Goal: Information Seeking & Learning: Learn about a topic

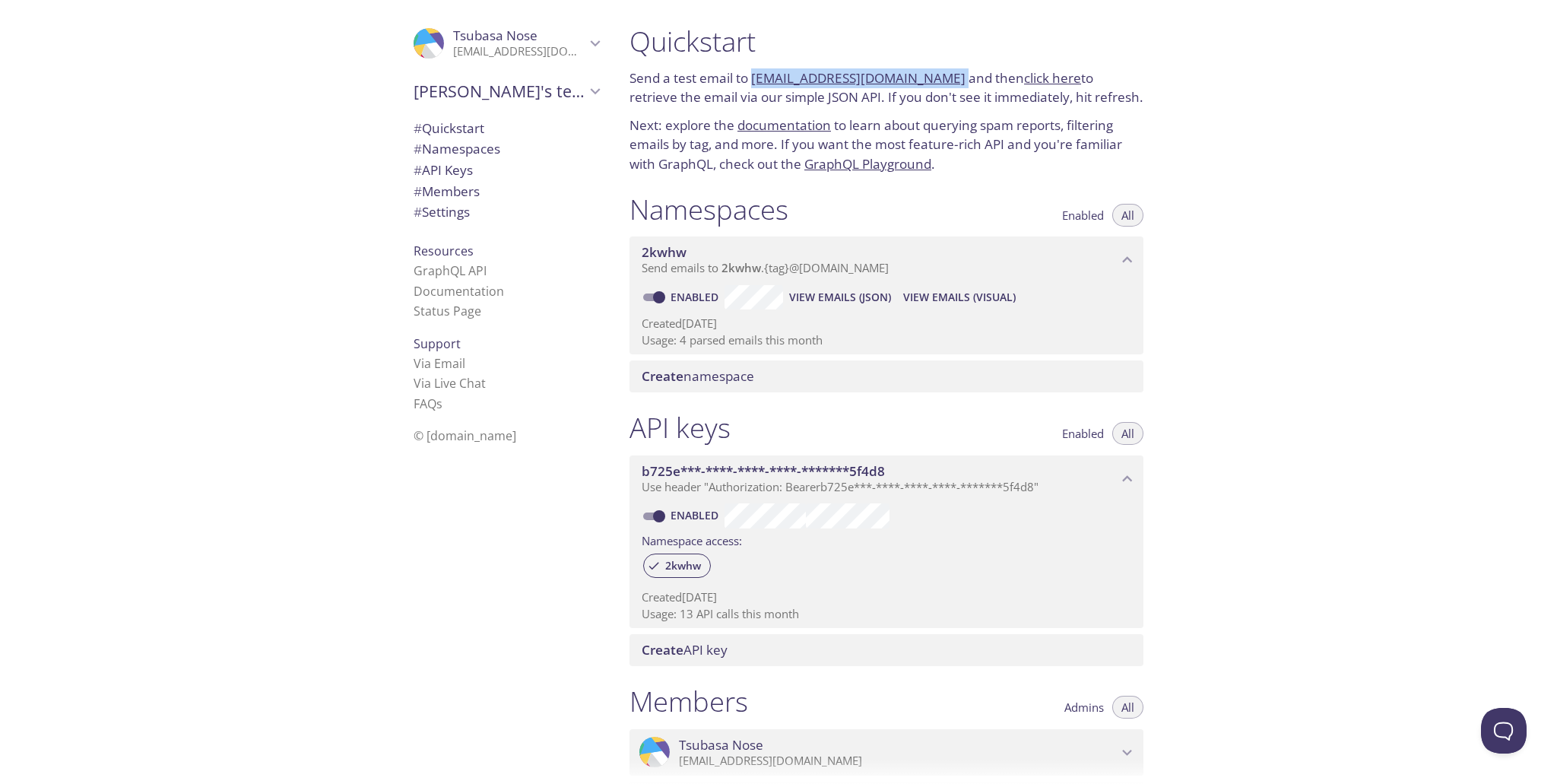
drag, startPoint x: 948, startPoint y: 76, endPoint x: 753, endPoint y: 71, distance: 195.1
click at [753, 71] on p "Send a test email to 2kwhw.test@inbox.testmail.app and then click here to retri…" at bounding box center [886, 88] width 514 height 39
copy p "[EMAIL_ADDRESS][DOMAIN_NAME]"
click at [1089, 121] on p "Next: explore the documentation to learn about querying spam reports, filtering…" at bounding box center [886, 144] width 514 height 59
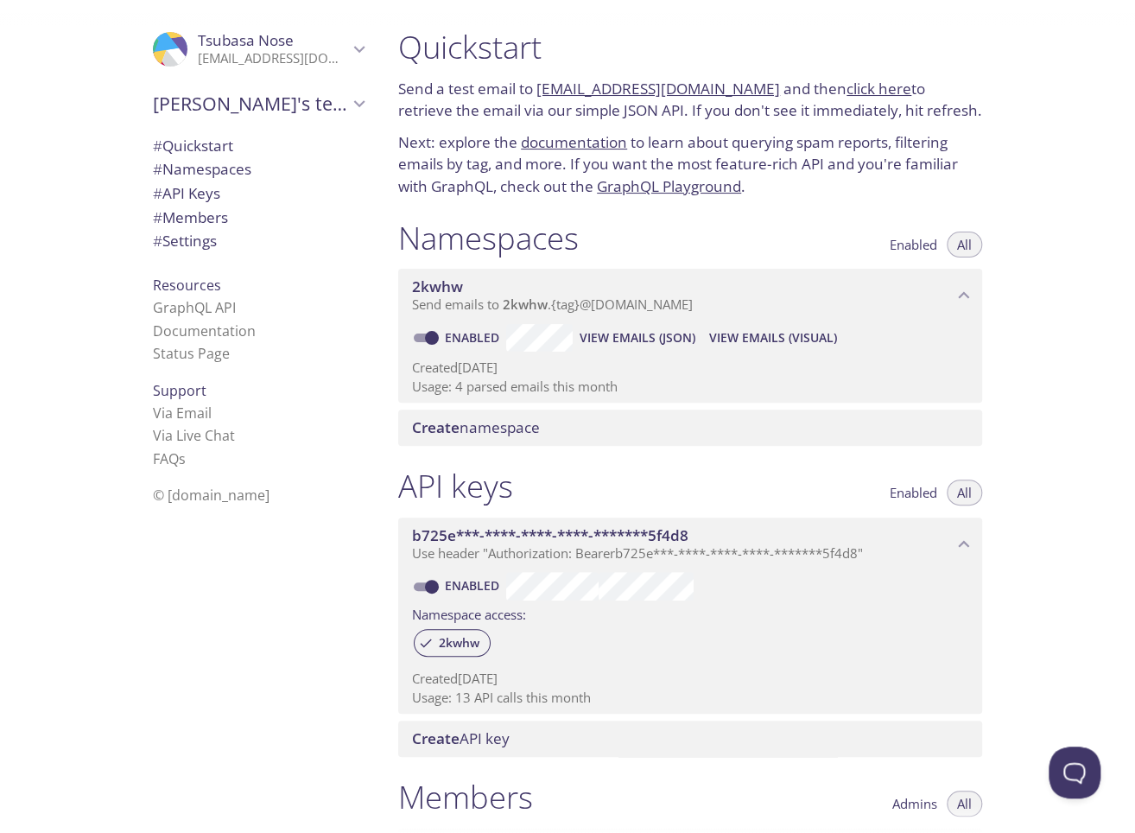
click at [798, 82] on p "Send a test email to 2kwhw.test@inbox.testmail.app and then click here to retri…" at bounding box center [690, 100] width 584 height 44
click at [860, 82] on link "click here" at bounding box center [879, 89] width 65 height 20
click at [682, 340] on span "View Emails (JSON)" at bounding box center [638, 337] width 116 height 21
click at [265, 172] on span "# Namespaces" at bounding box center [258, 169] width 211 height 22
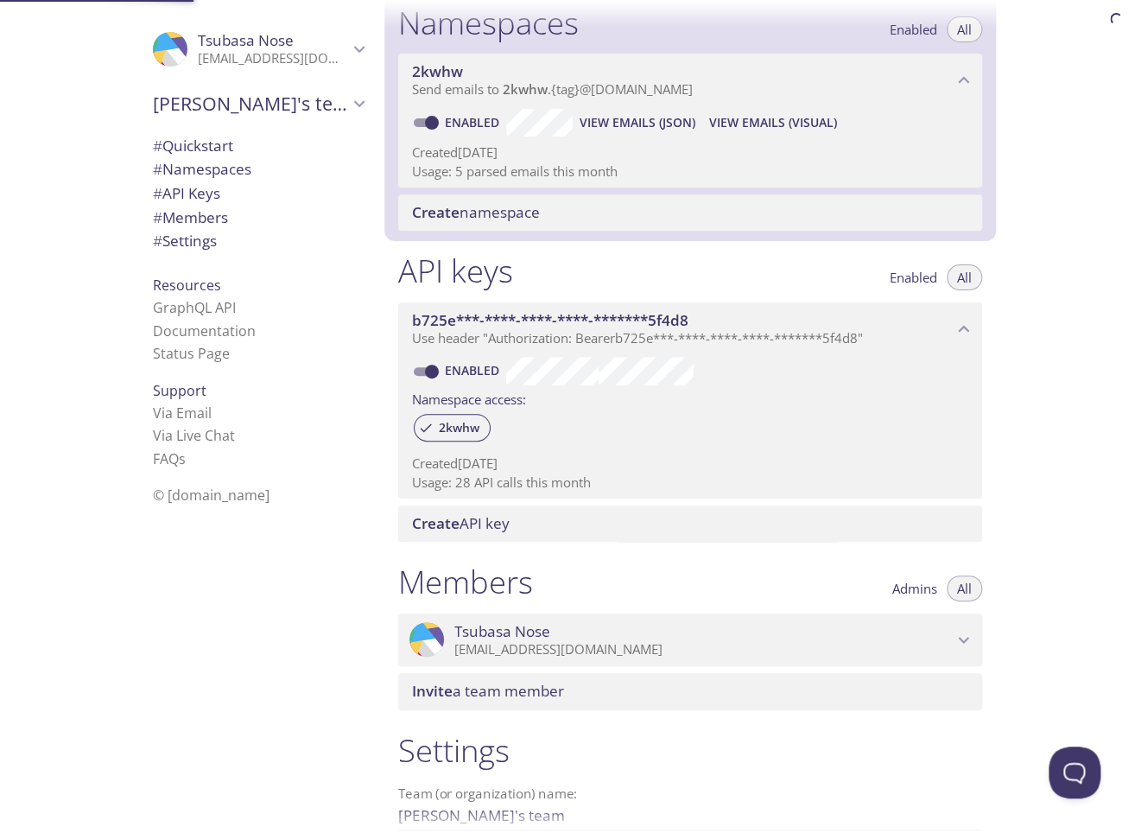
scroll to position [218, 0]
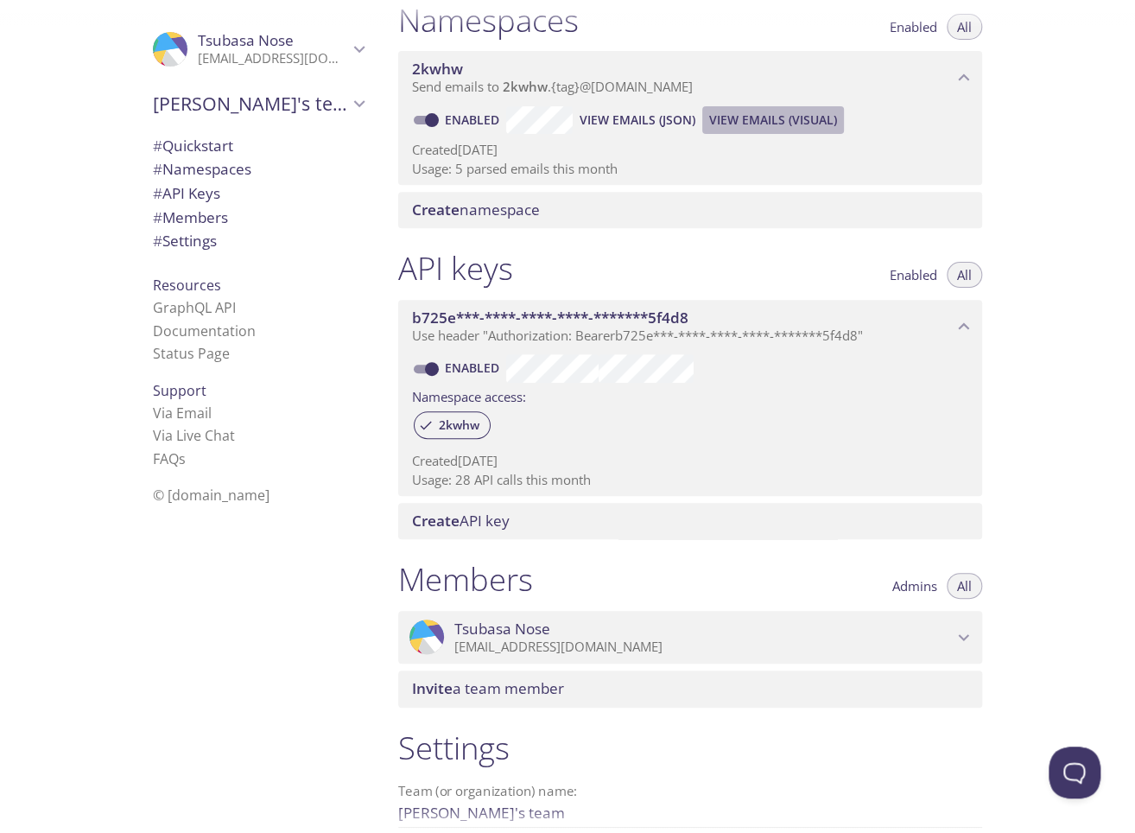
click at [802, 114] on span "View Emails (Visual)" at bounding box center [773, 120] width 128 height 21
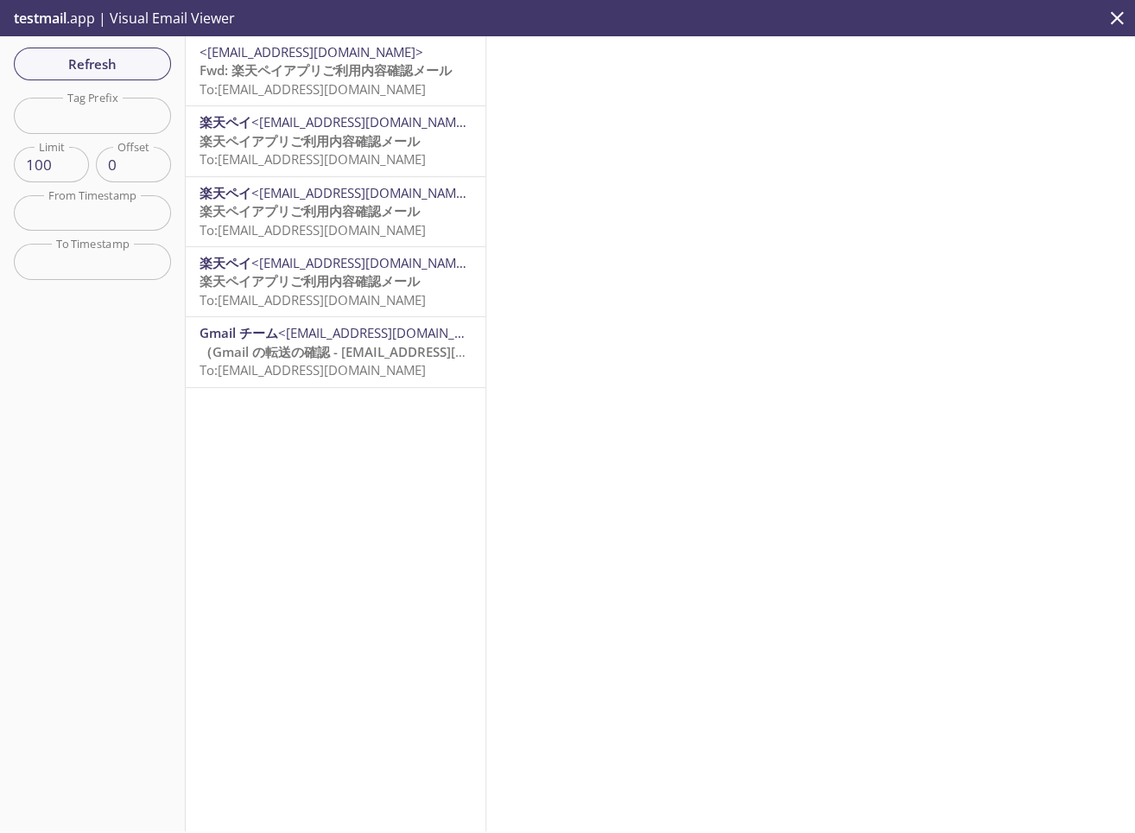
click at [332, 74] on span "Fwd: 楽天ペイアプリご利用内容確認メール" at bounding box center [326, 69] width 252 height 17
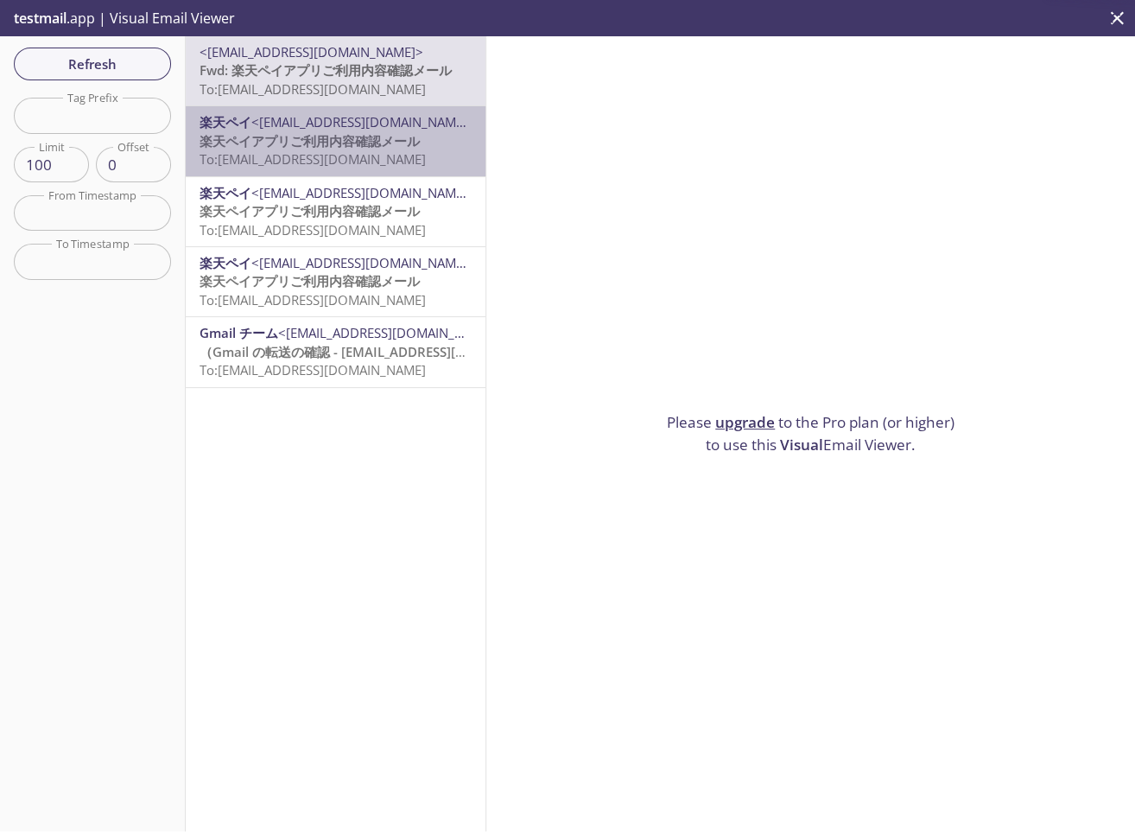
click at [342, 147] on span "楽天ペイアプリご利用内容確認メール" at bounding box center [310, 140] width 220 height 17
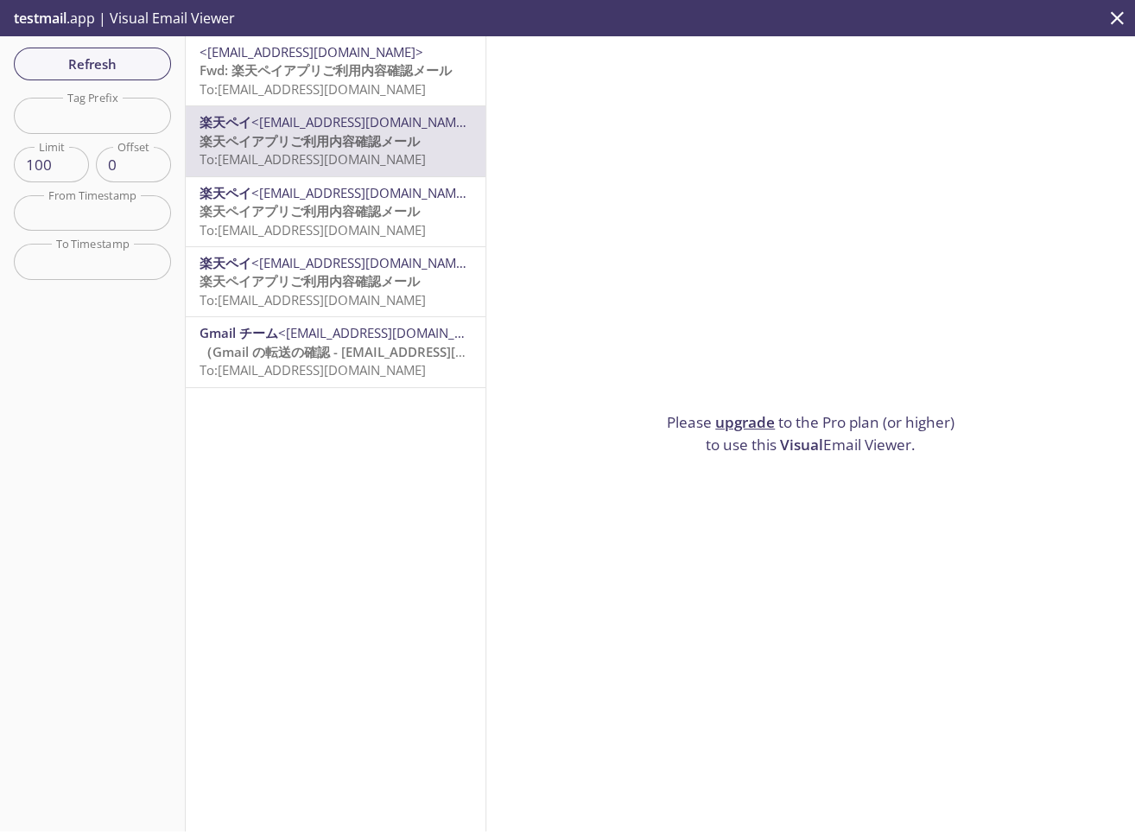
click at [340, 210] on span "楽天ペイアプリご利用内容確認メール" at bounding box center [310, 210] width 220 height 17
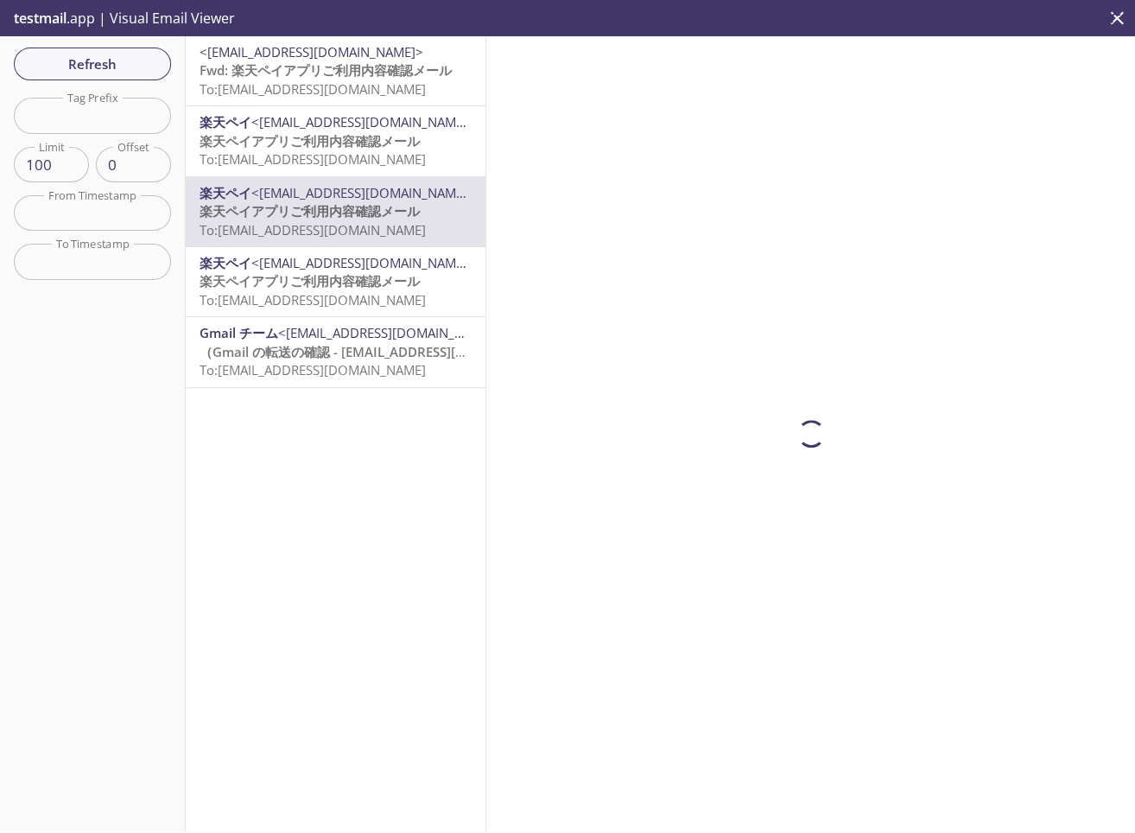
click at [335, 296] on span "To: 2kwhw.test@inbox.testmail.app" at bounding box center [313, 299] width 226 height 17
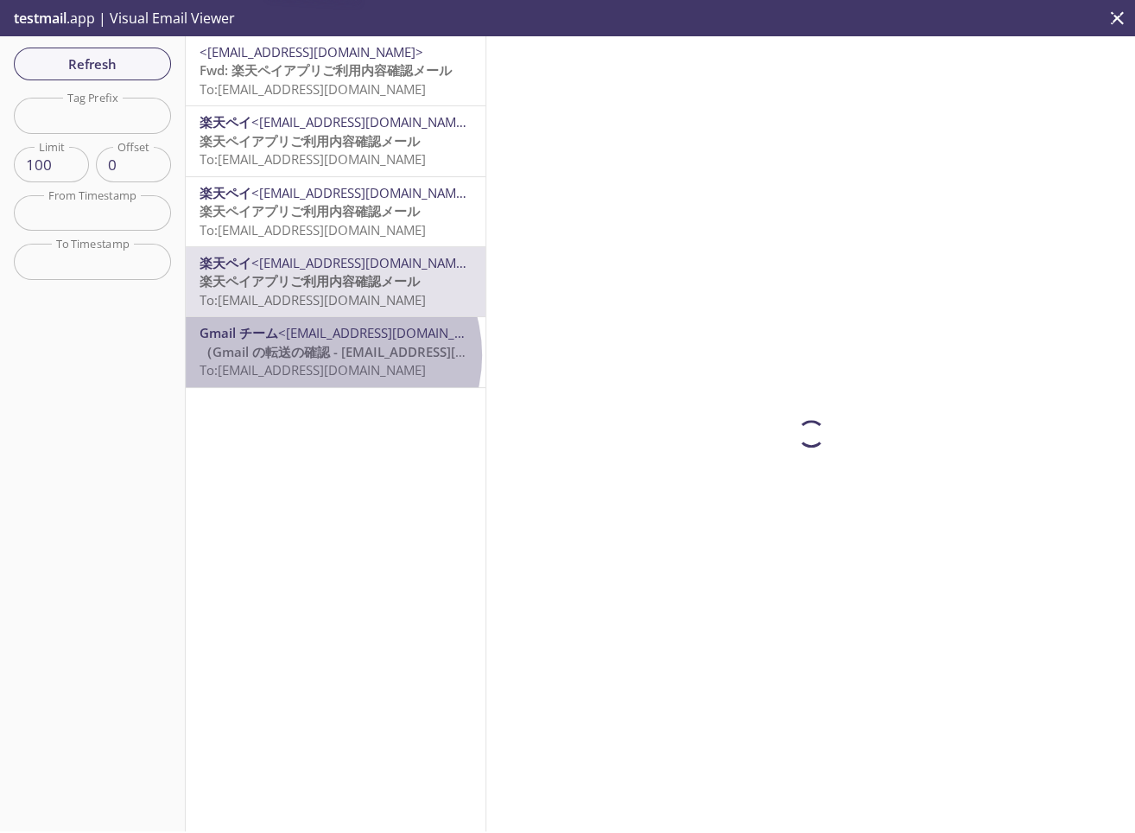
click at [331, 355] on span "（Gmail の転送の確認 - hanehanero@gmail.com からメールを受信" at bounding box center [433, 351] width 466 height 17
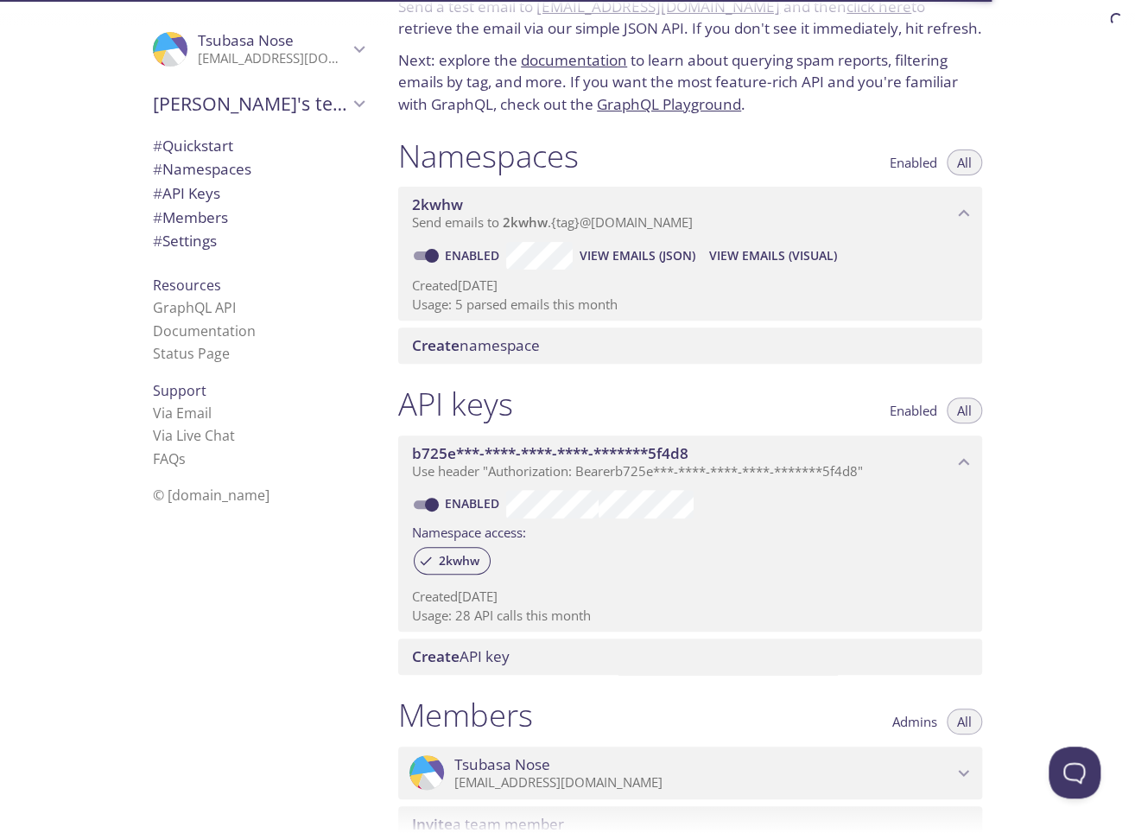
scroll to position [45, 0]
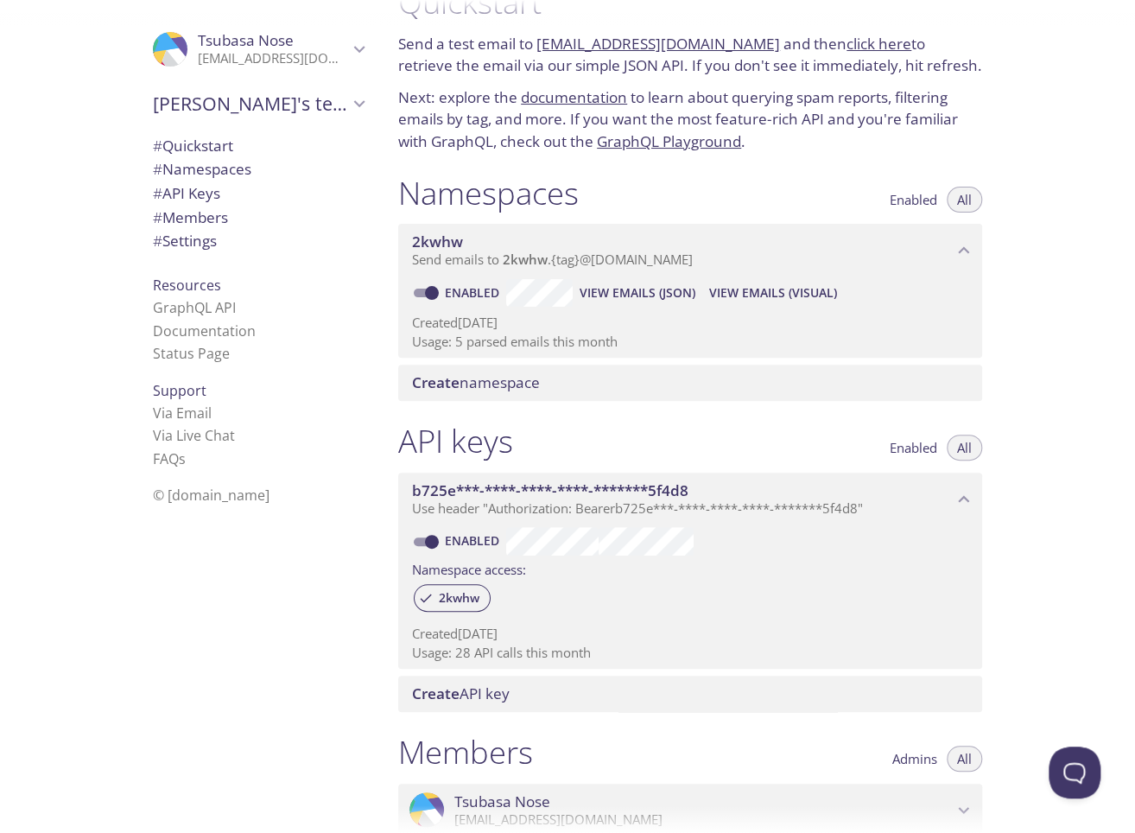
click at [665, 398] on div "Create namespace" at bounding box center [690, 383] width 584 height 36
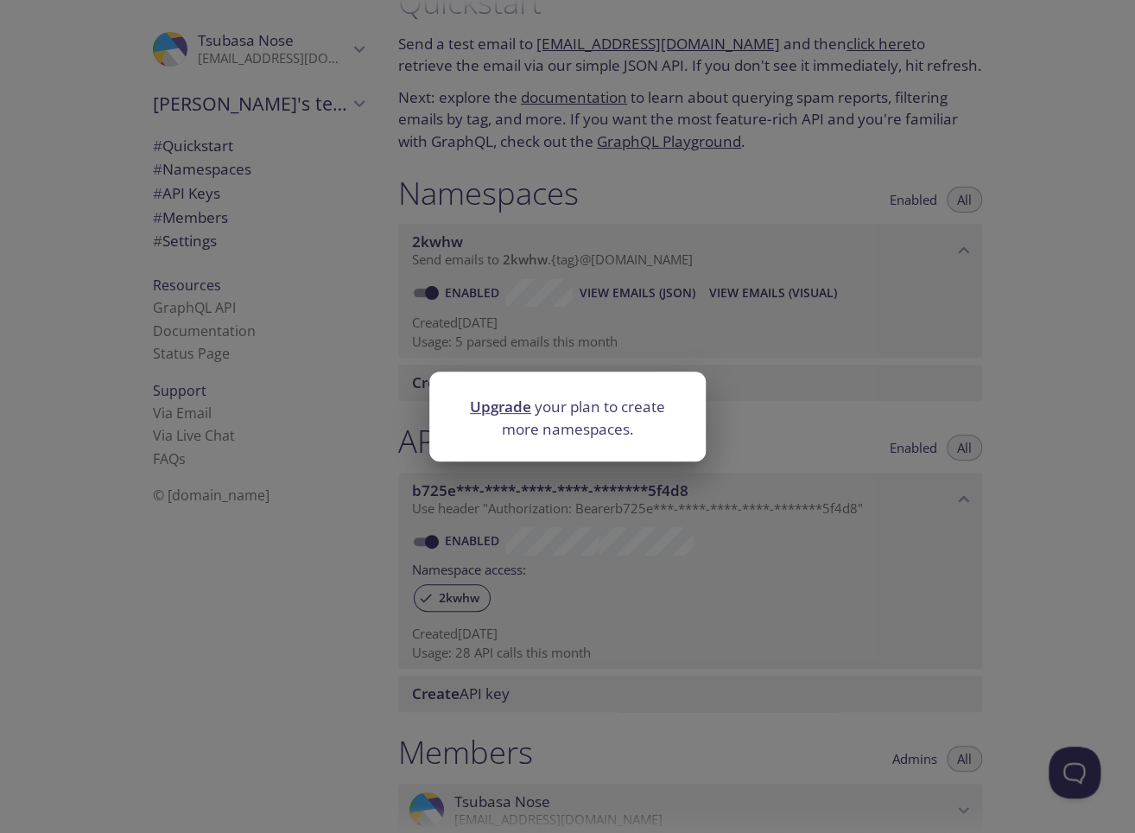
click at [709, 365] on div "Upgrade your plan to create more namespaces." at bounding box center [567, 416] width 1135 height 833
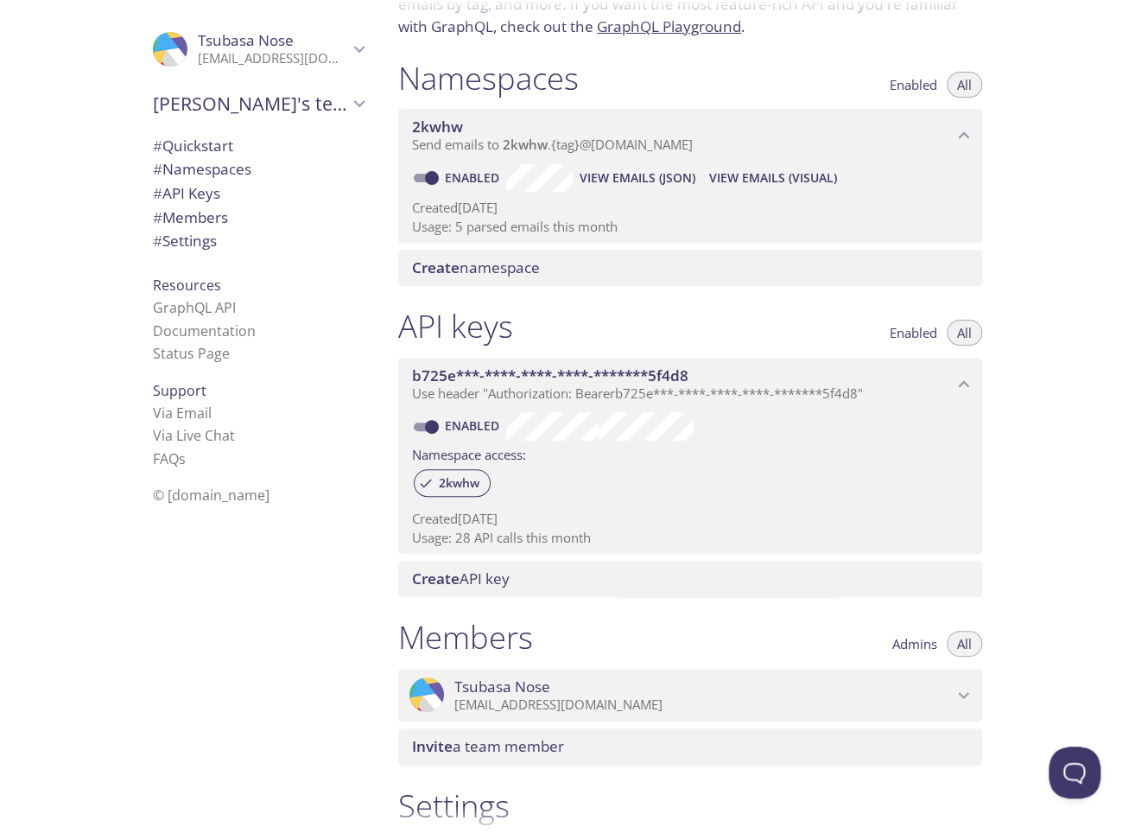
scroll to position [218, 0]
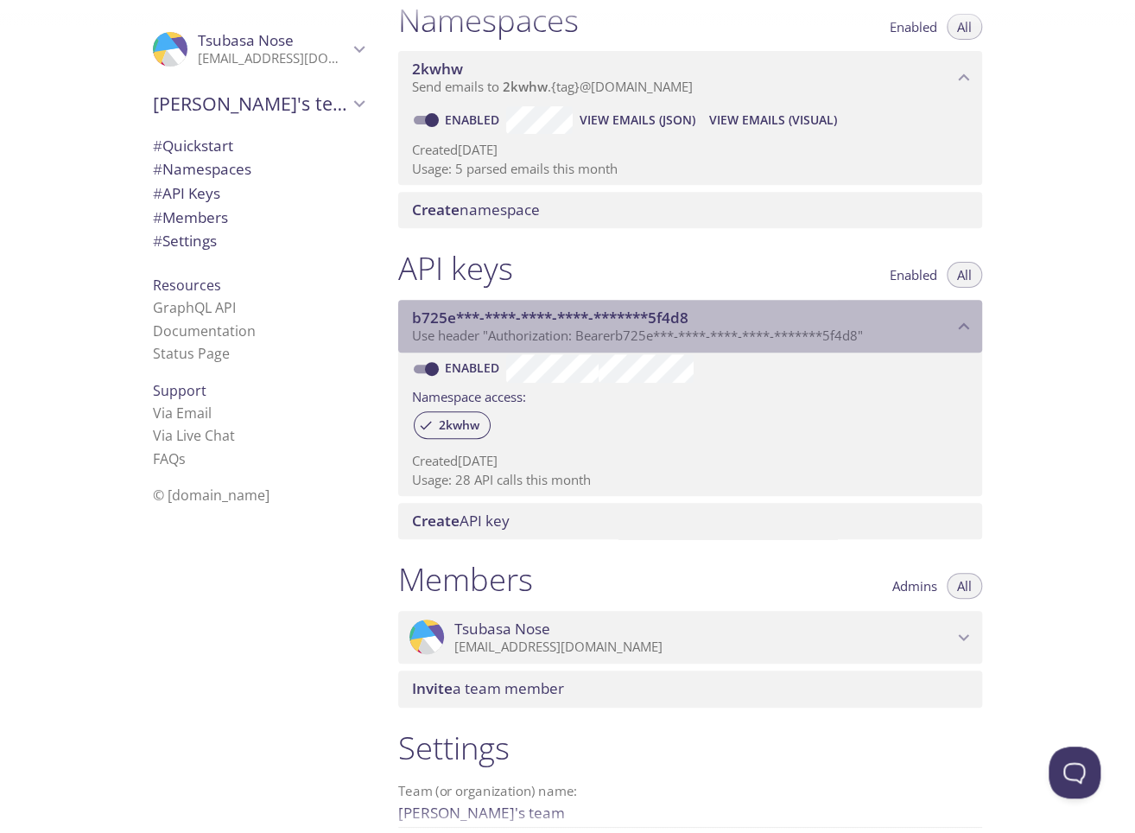
click at [619, 340] on span "Use header "Authorization: Bearer b725e***-****-****-****-*******5f4d8 "" at bounding box center [637, 335] width 451 height 17
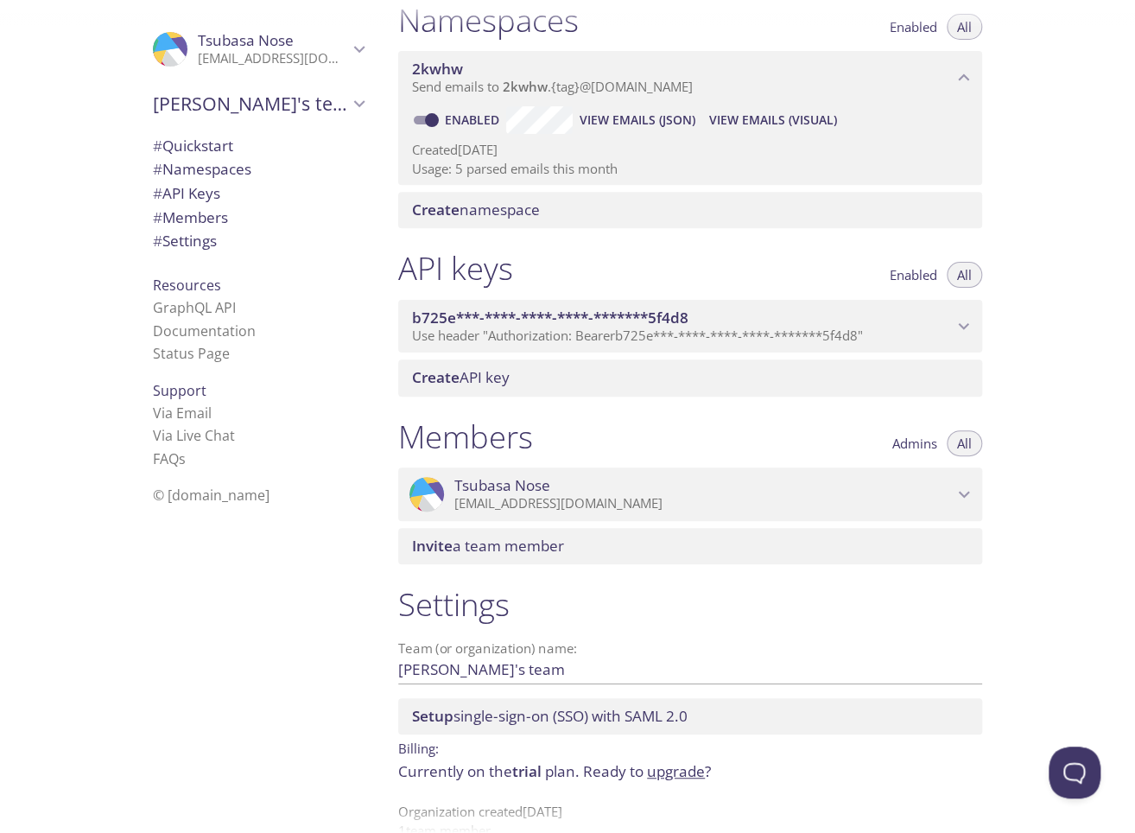
click at [619, 340] on span "Use header "Authorization: Bearer b725e***-****-****-****-*******5f4d8 "" at bounding box center [637, 335] width 451 height 17
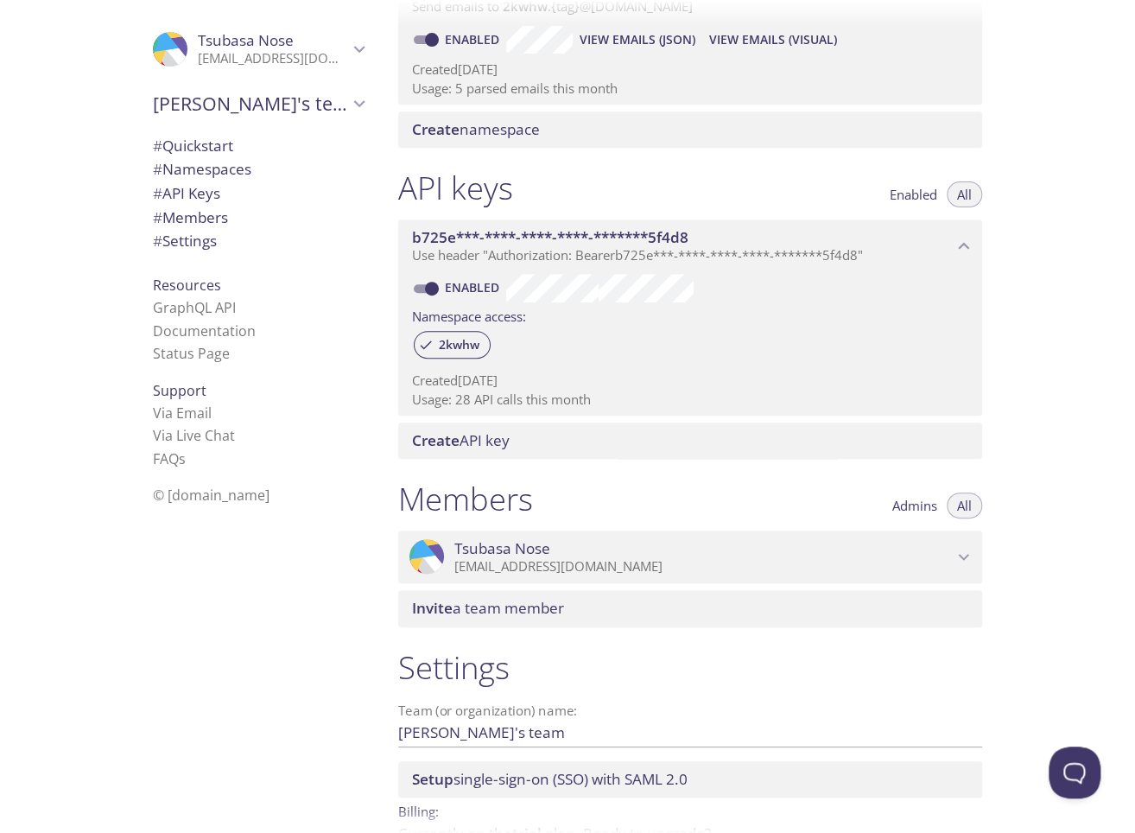
scroll to position [304, 0]
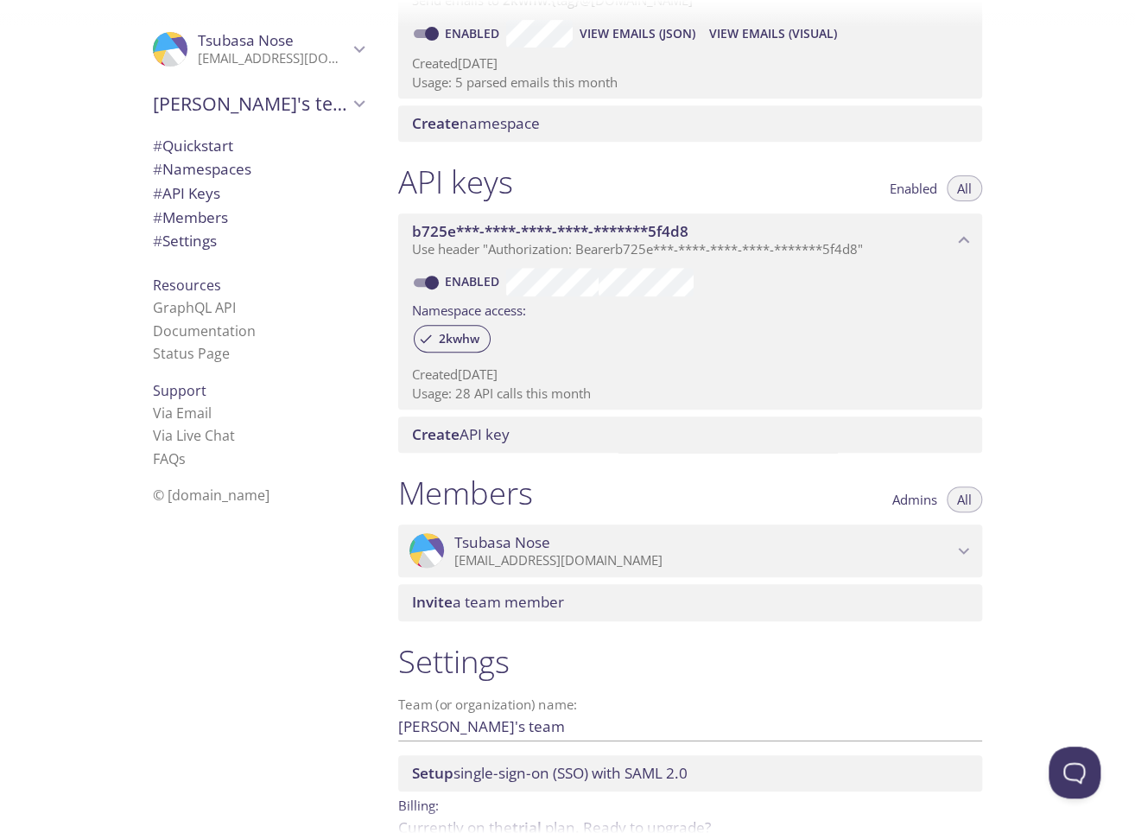
click at [581, 438] on span "Create API key" at bounding box center [693, 434] width 563 height 19
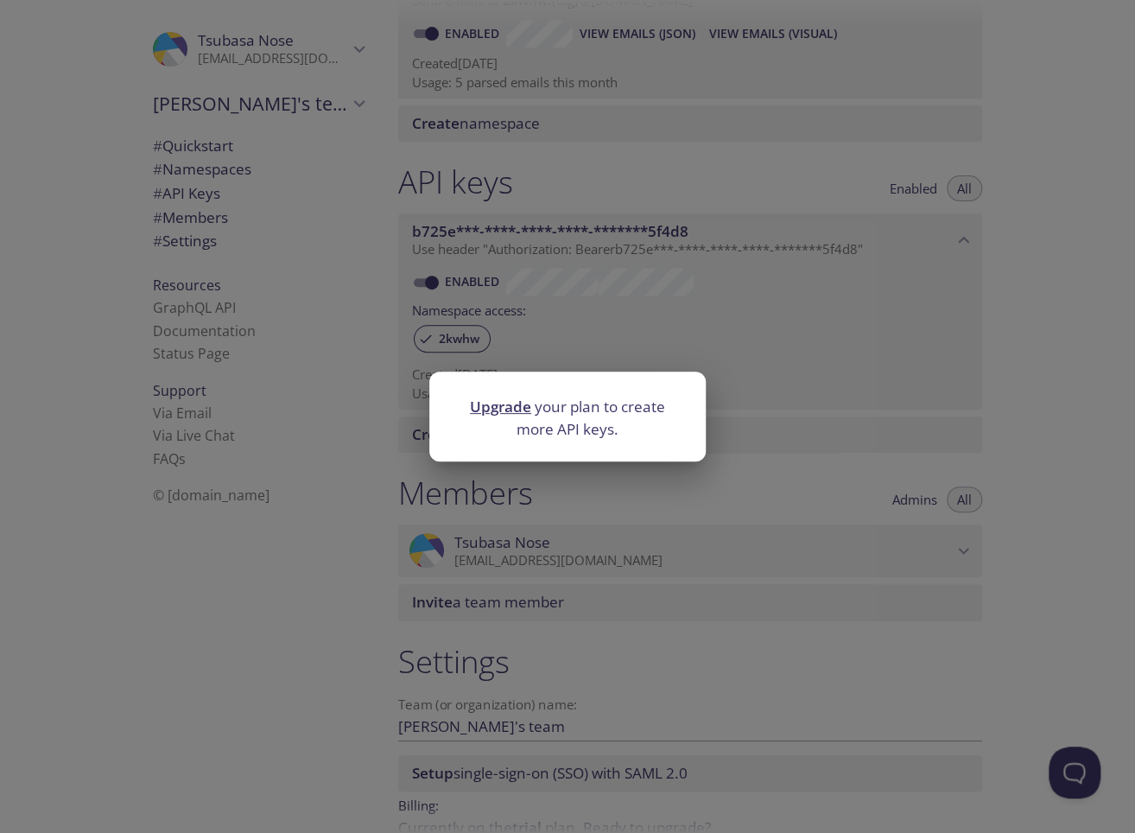
click at [691, 338] on div "Upgrade your plan to create more API keys." at bounding box center [567, 416] width 1135 height 833
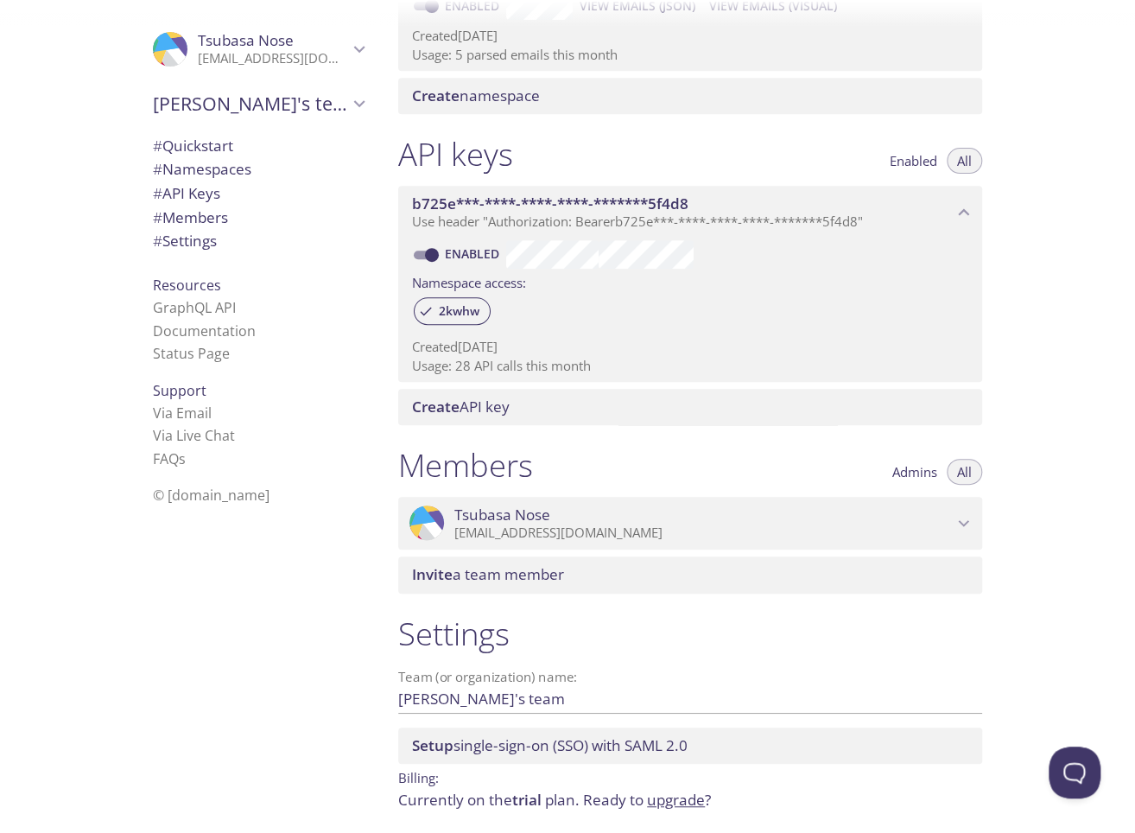
scroll to position [396, 0]
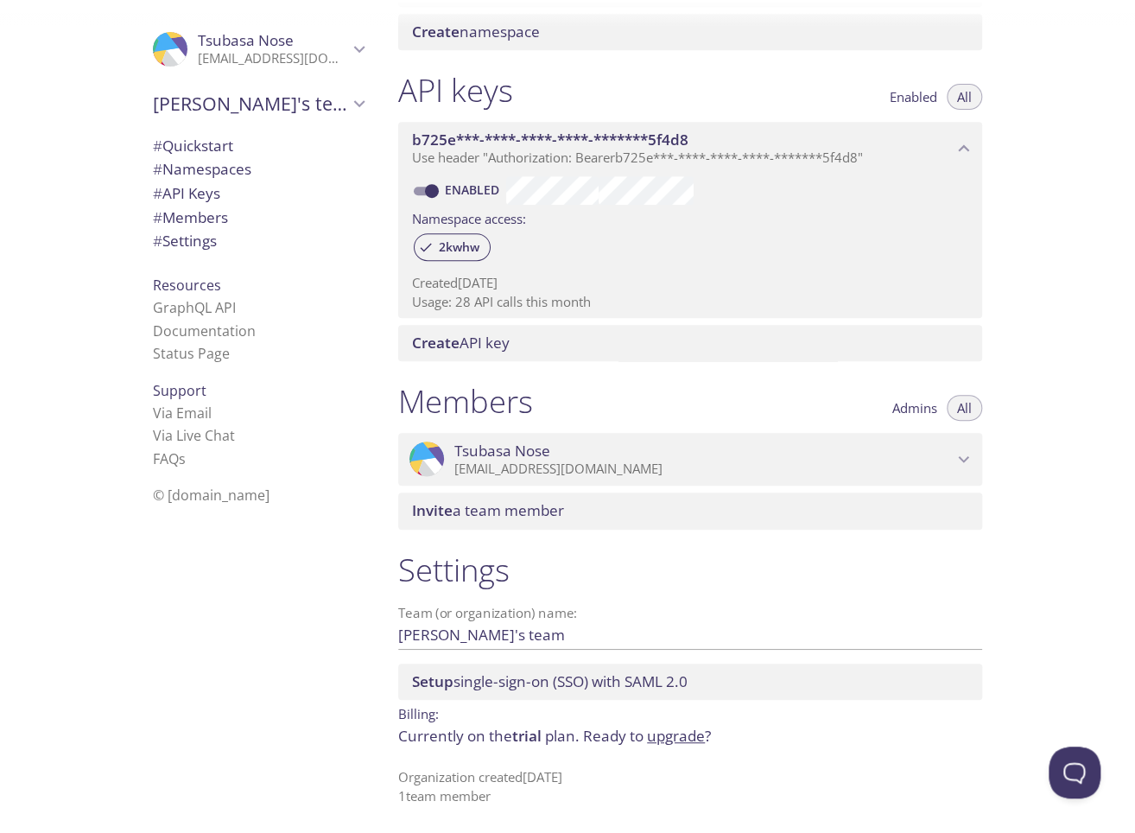
click at [608, 446] on span "Tsubasa Nose" at bounding box center [703, 450] width 498 height 19
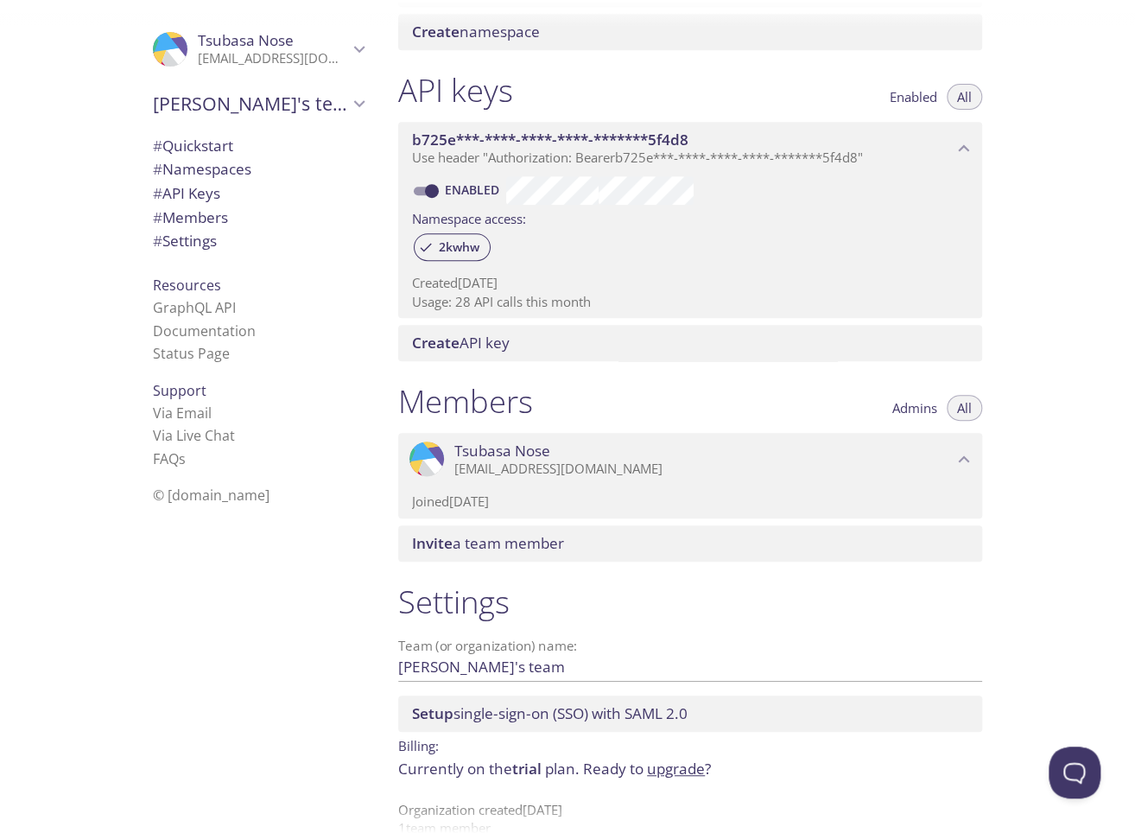
click at [608, 446] on span "Tsubasa Nose" at bounding box center [703, 450] width 498 height 19
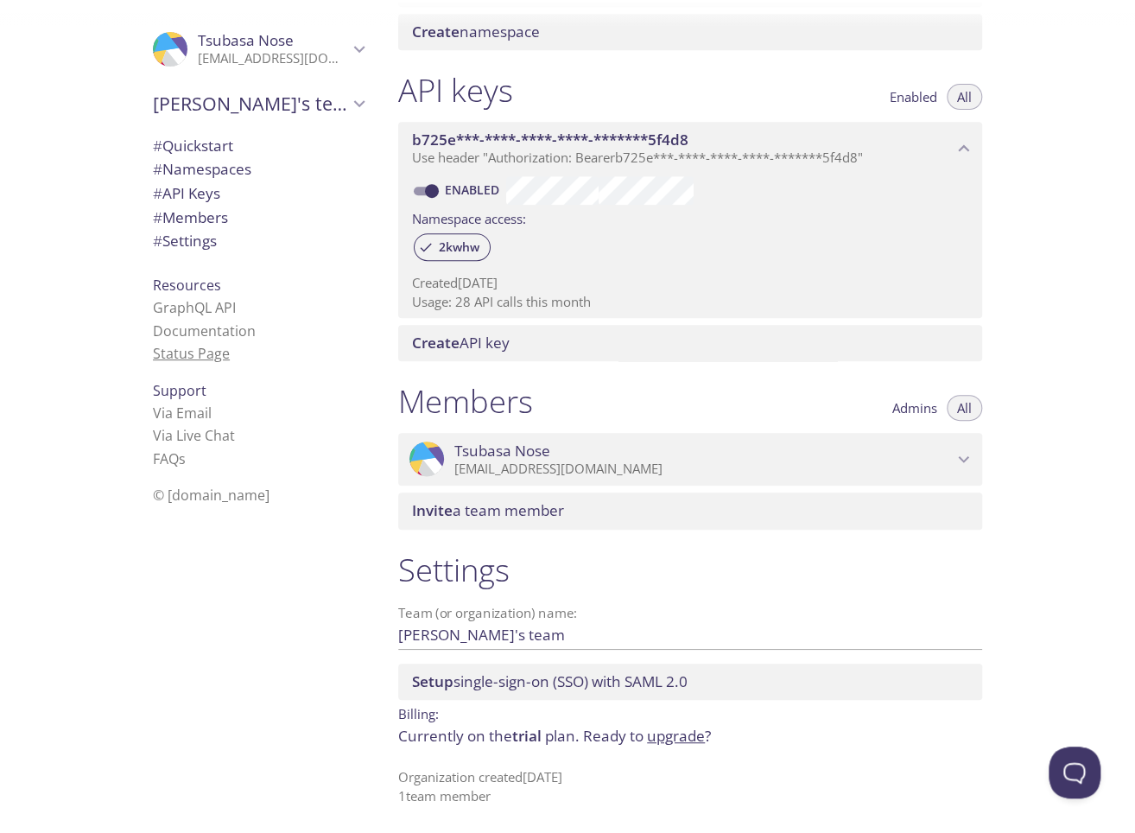
click at [211, 355] on link "Status Page" at bounding box center [191, 353] width 77 height 19
click at [187, 246] on span "# Settings" at bounding box center [185, 241] width 64 height 20
click at [508, 671] on span "Setup single-sign-on (SSO) with SAML 2.0" at bounding box center [550, 681] width 276 height 20
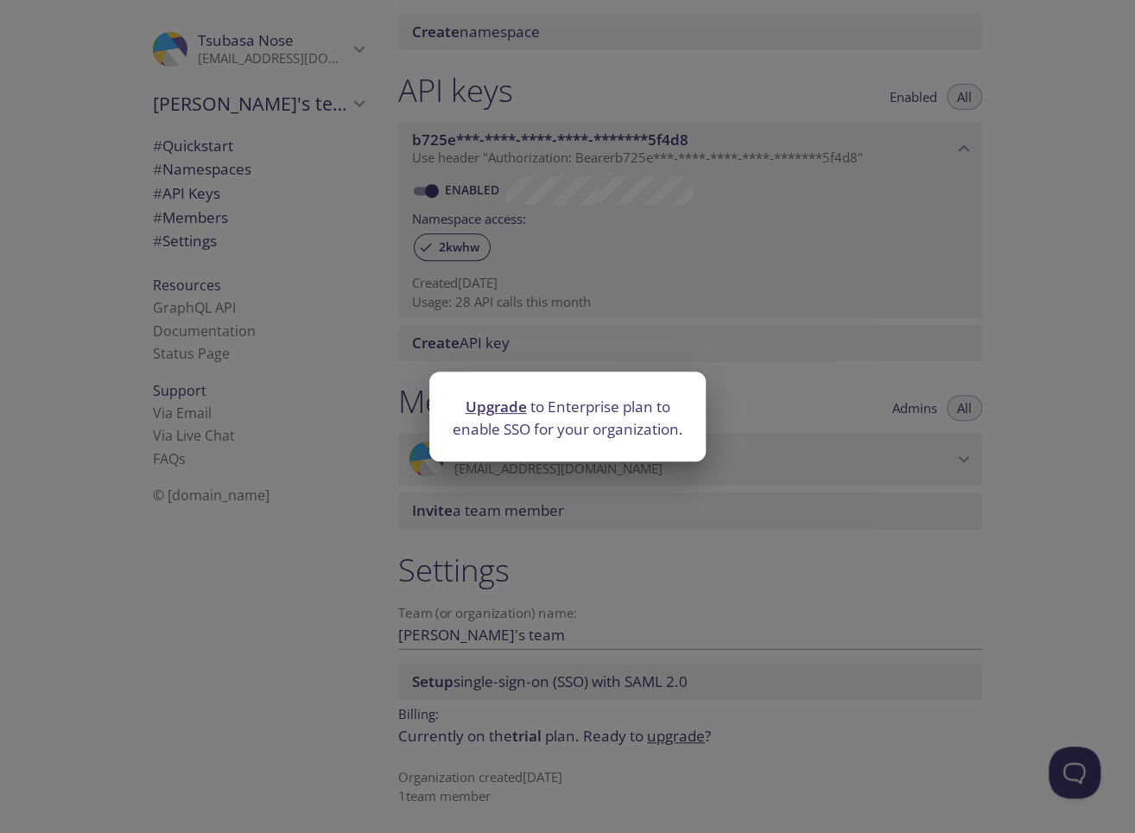
click at [554, 640] on div "Upgrade to Enterprise plan to enable SSO for your organization." at bounding box center [567, 416] width 1135 height 833
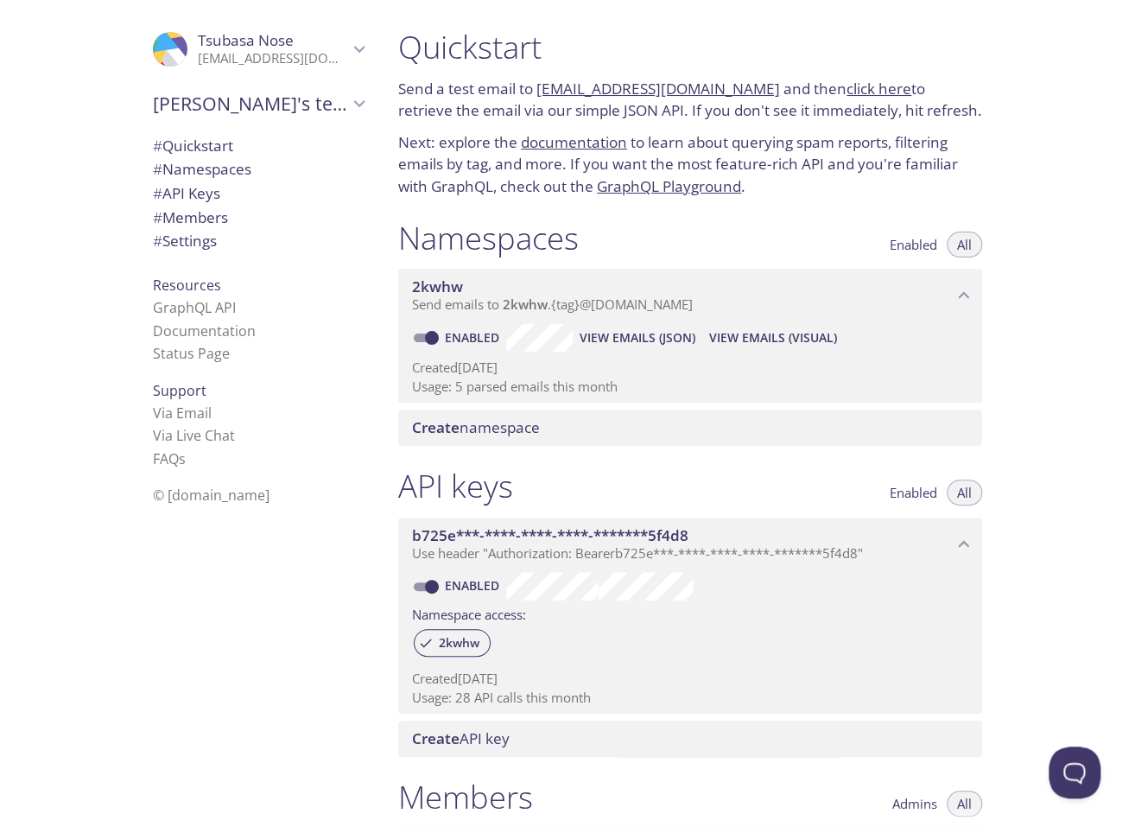
click at [743, 85] on link "[EMAIL_ADDRESS][DOMAIN_NAME]" at bounding box center [658, 89] width 244 height 20
click at [879, 82] on link "click here" at bounding box center [879, 89] width 65 height 20
click at [584, 146] on link "documentation" at bounding box center [574, 142] width 106 height 20
click at [637, 186] on link "GraphQL Playground" at bounding box center [669, 186] width 144 height 20
click at [477, 187] on p "Next: explore the documentation to learn about querying spam reports, filtering…" at bounding box center [690, 164] width 584 height 67
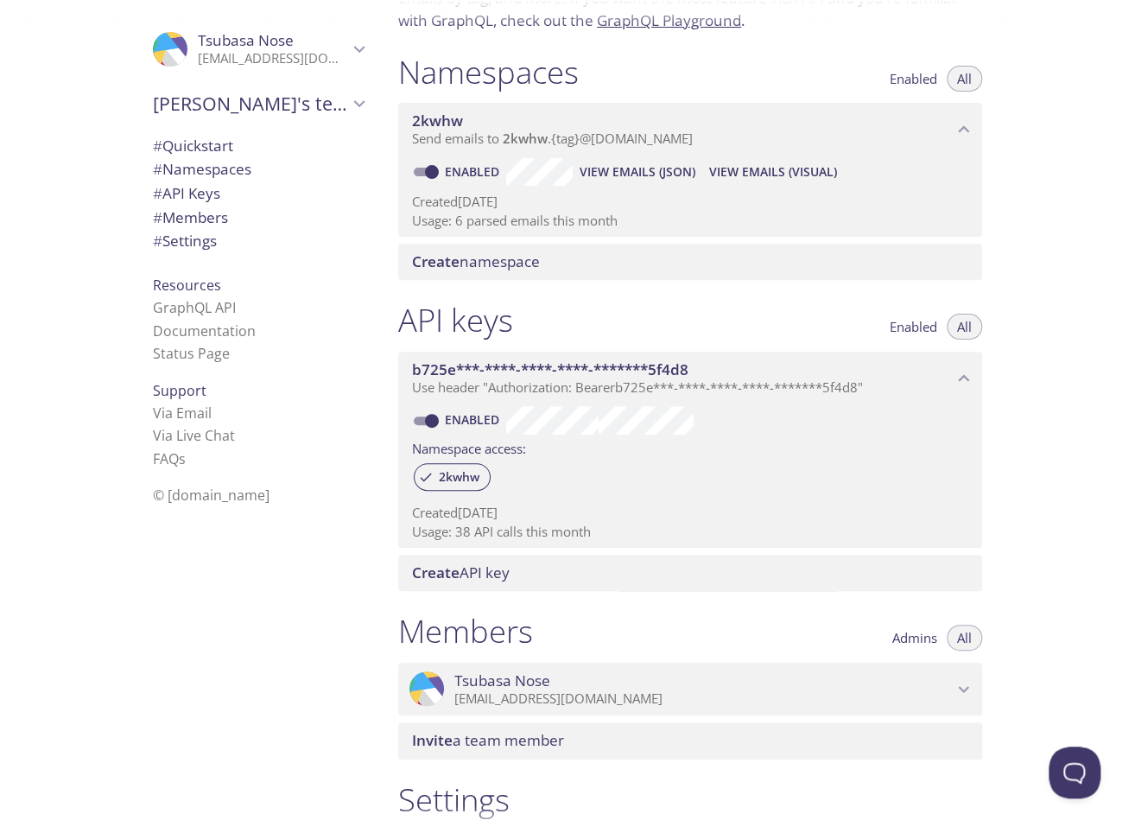
scroll to position [173, 0]
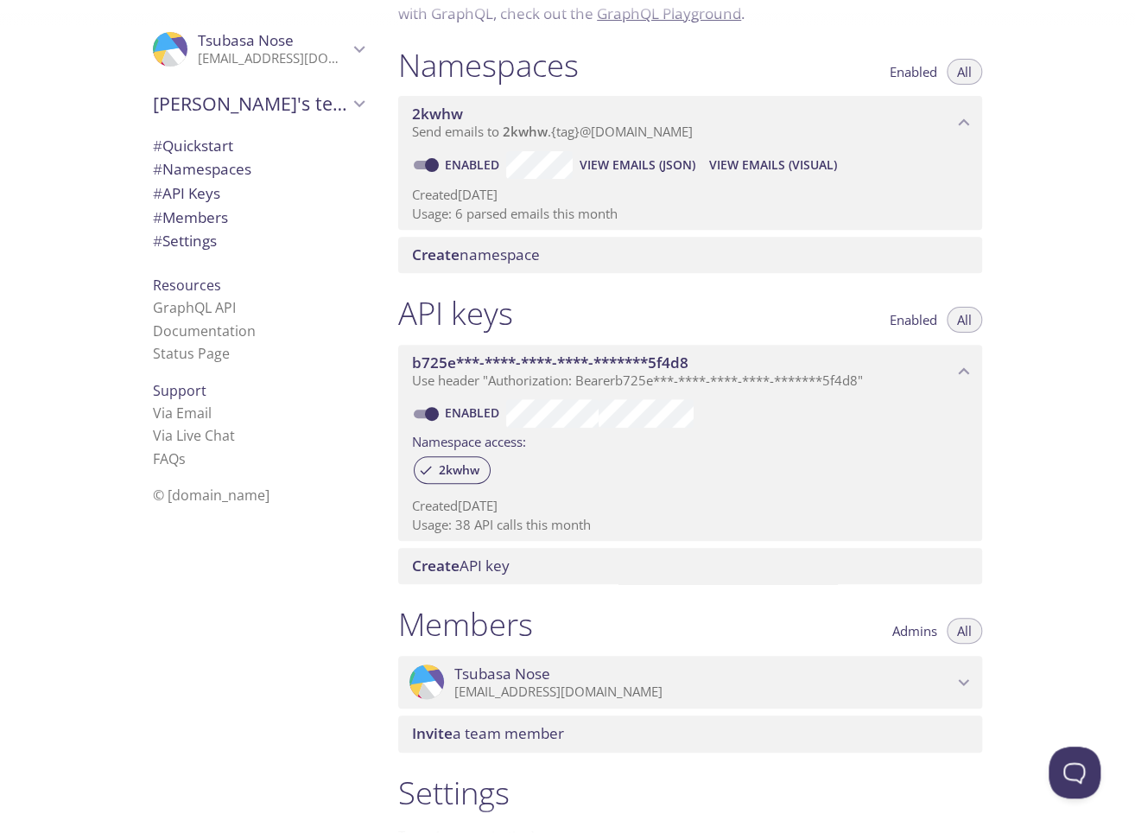
click at [719, 366] on span "b725e***-****-****-****-*******5f4d8" at bounding box center [682, 362] width 541 height 19
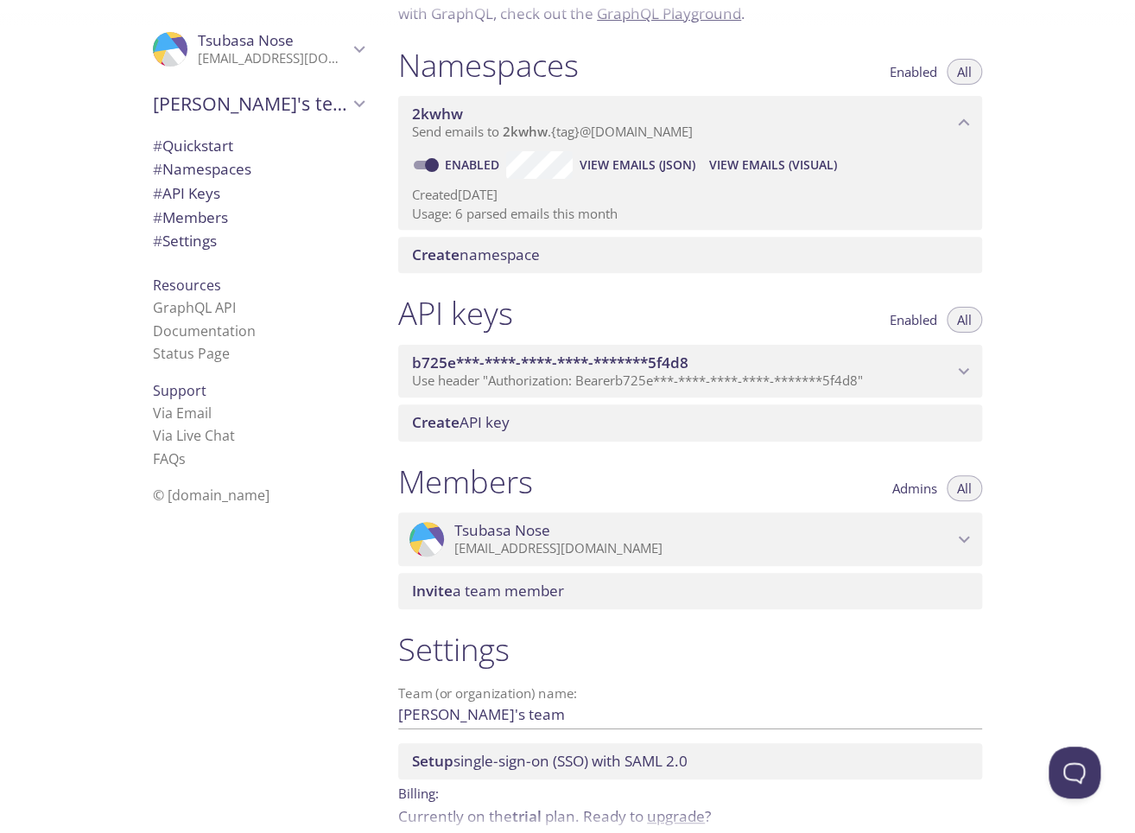
click at [720, 363] on span "b725e***-****-****-****-*******5f4d8" at bounding box center [682, 362] width 541 height 19
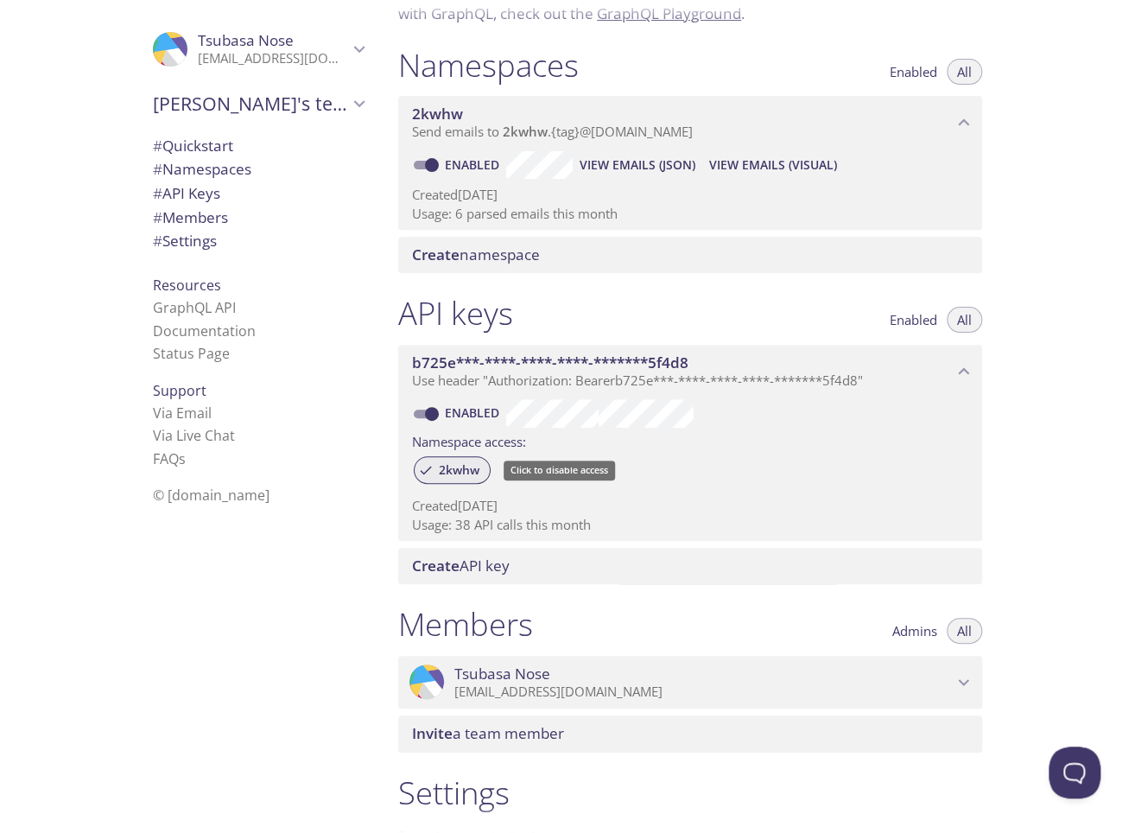
click at [464, 467] on span "2kwhw" at bounding box center [458, 470] width 61 height 16
click at [443, 473] on span "2kwhw" at bounding box center [458, 470] width 61 height 16
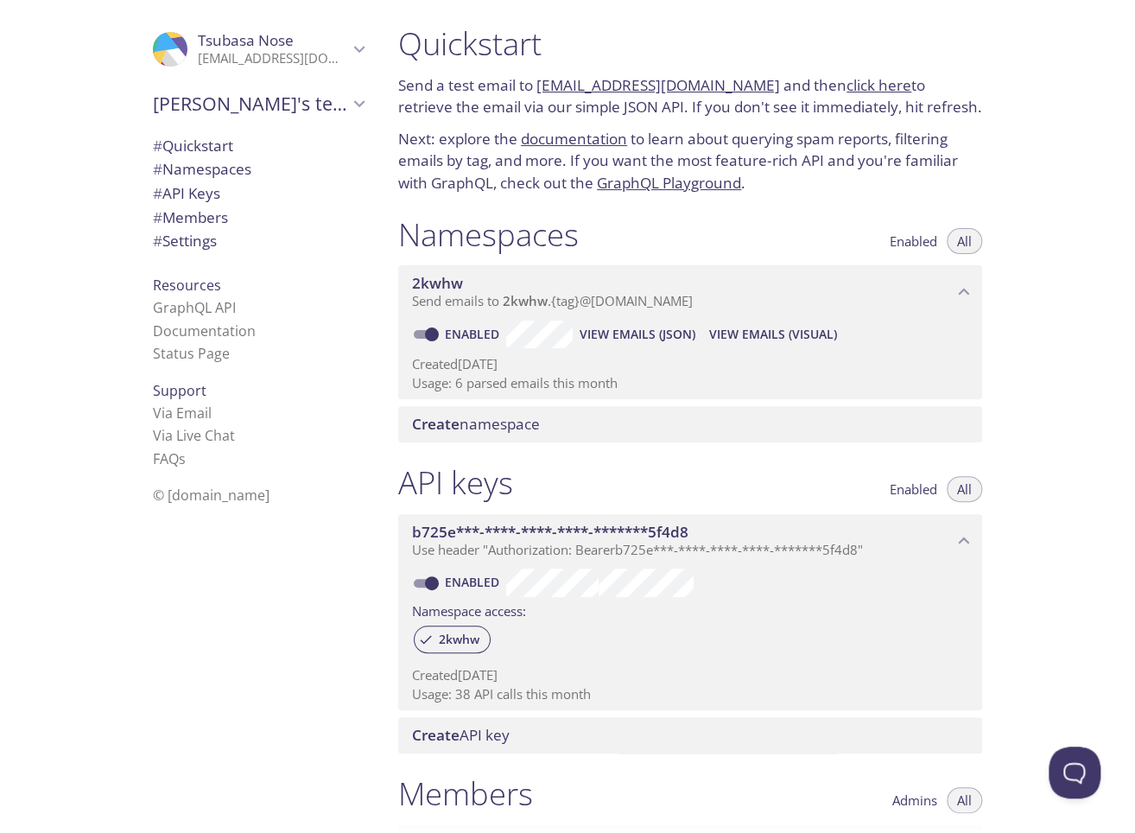
scroll to position [0, 0]
